Goal: Information Seeking & Learning: Learn about a topic

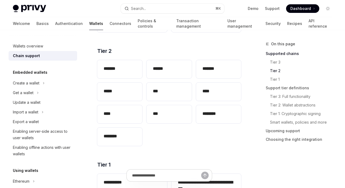
scroll to position [130, 0]
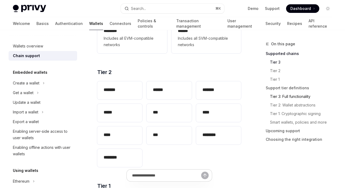
click at [288, 95] on link "Tier 3: Full functionality" at bounding box center [300, 96] width 71 height 9
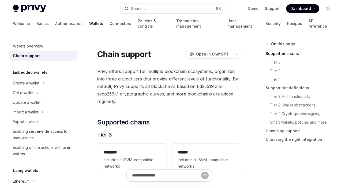
click at [31, 7] on img at bounding box center [29, 8] width 33 height 7
type textarea "*"
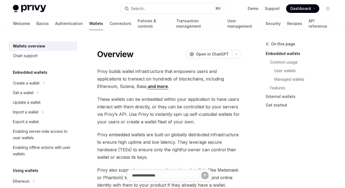
scroll to position [6, 0]
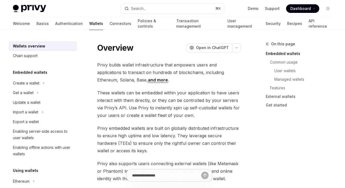
click at [171, 109] on span "These wallets can be embedded within your application to have users interact wi…" at bounding box center [169, 104] width 144 height 30
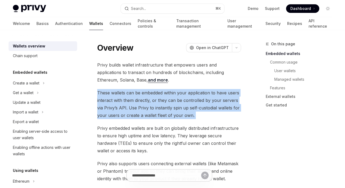
click at [171, 109] on span "These wallets can be embedded within your application to have users interact wi…" at bounding box center [169, 104] width 144 height 30
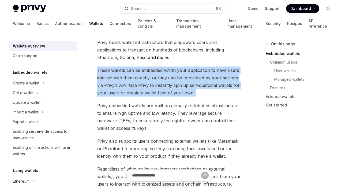
scroll to position [43, 0]
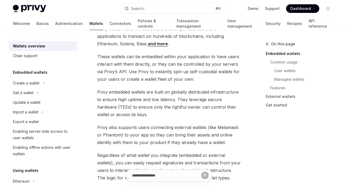
click at [171, 109] on span "Privy embedded wallets are built on globally distributed infrastructure to ensu…" at bounding box center [169, 103] width 144 height 30
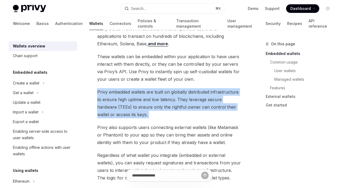
click at [171, 109] on span "Privy embedded wallets are built on globally distributed infrastructure to ensu…" at bounding box center [169, 103] width 144 height 30
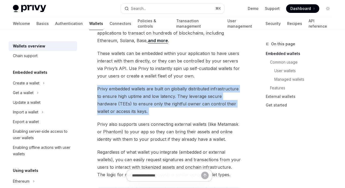
scroll to position [47, 0]
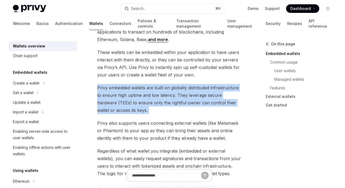
click at [169, 108] on span "Privy embedded wallets are built on globally distributed infrastructure to ensu…" at bounding box center [169, 99] width 144 height 30
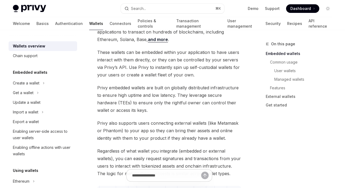
click at [169, 108] on span "Privy embedded wallets are built on globally distributed infrastructure to ensu…" at bounding box center [169, 99] width 144 height 30
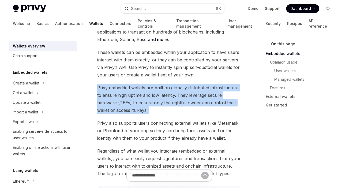
click at [169, 108] on span "Privy embedded wallets are built on globally distributed infrastructure to ensu…" at bounding box center [169, 99] width 144 height 30
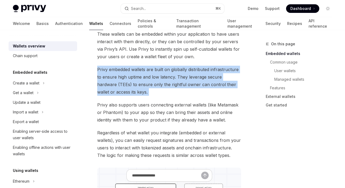
scroll to position [67, 0]
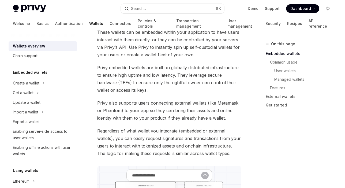
click at [166, 117] on span "Privy also supports users connecting external wallets (like Metamask or Phantom…" at bounding box center [169, 110] width 144 height 22
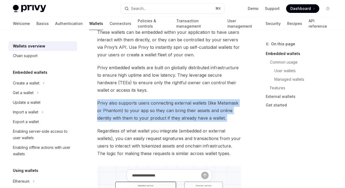
click at [166, 117] on span "Privy also supports users connecting external wallets (like Metamask or Phantom…" at bounding box center [169, 110] width 144 height 22
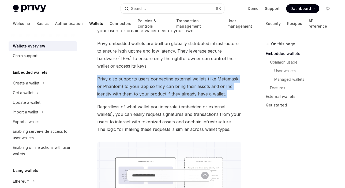
scroll to position [100, 0]
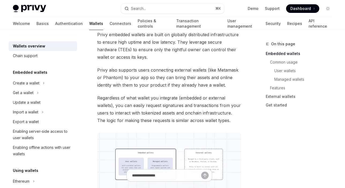
click at [165, 114] on span "Regardless of what wallet you integrate (embedded or external wallets), you can…" at bounding box center [169, 109] width 144 height 30
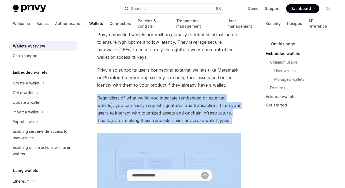
click at [165, 114] on span "Regardless of what wallet you integrate (embedded or external wallets), you can…" at bounding box center [169, 109] width 144 height 30
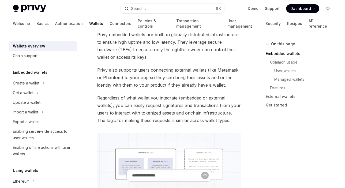
click at [156, 83] on span "Privy also supports users connecting external wallets (like Metamask or Phantom…" at bounding box center [169, 77] width 144 height 22
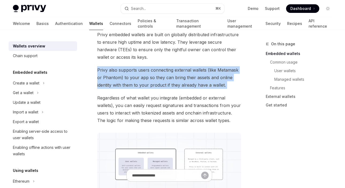
click at [156, 83] on span "Privy also supports users connecting external wallets (like Metamask or Phantom…" at bounding box center [169, 77] width 144 height 22
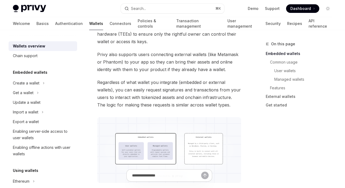
click at [171, 103] on span "Regardless of what wallet you integrate (embedded or external wallets), you can…" at bounding box center [169, 93] width 144 height 30
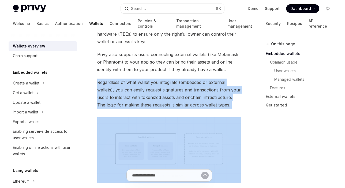
click at [171, 103] on span "Regardless of what wallet you integrate (embedded or external wallets), you can…" at bounding box center [169, 93] width 144 height 30
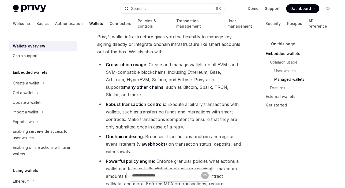
scroll to position [620, 0]
